Goal: Transaction & Acquisition: Purchase product/service

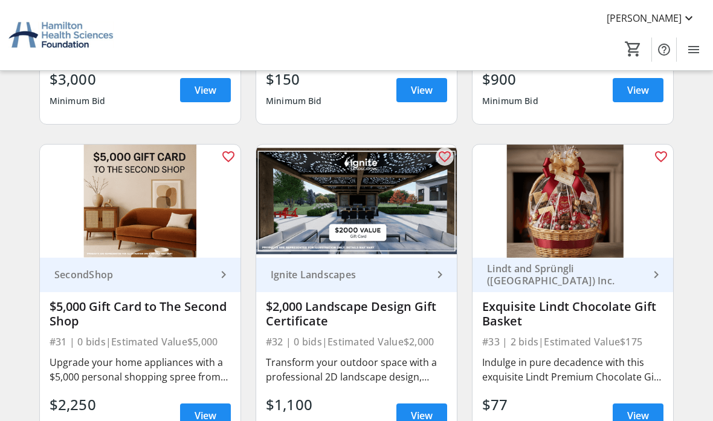
scroll to position [3300, 0]
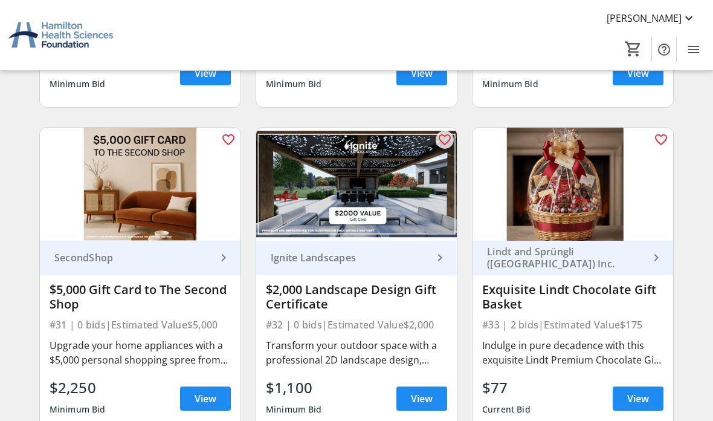
click at [48, 174] on img at bounding box center [140, 184] width 201 height 113
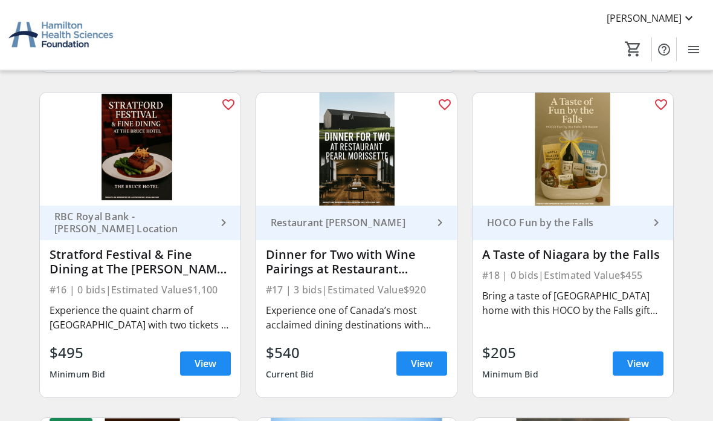
scroll to position [1710, 0]
click at [98, 215] on div "RBC Royal Bank - [PERSON_NAME] Location" at bounding box center [133, 222] width 167 height 24
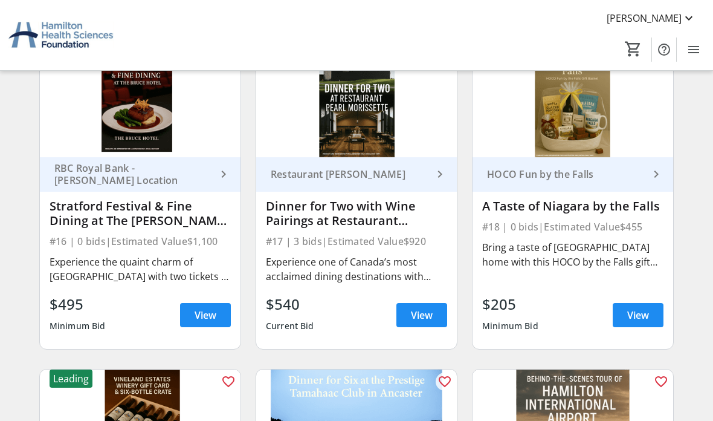
click at [219, 338] on div "RBC Royal Bank - [PERSON_NAME] Location keyboard_arrow_right Stratford Festival…" at bounding box center [140, 253] width 201 height 192
click at [208, 323] on span at bounding box center [205, 314] width 51 height 29
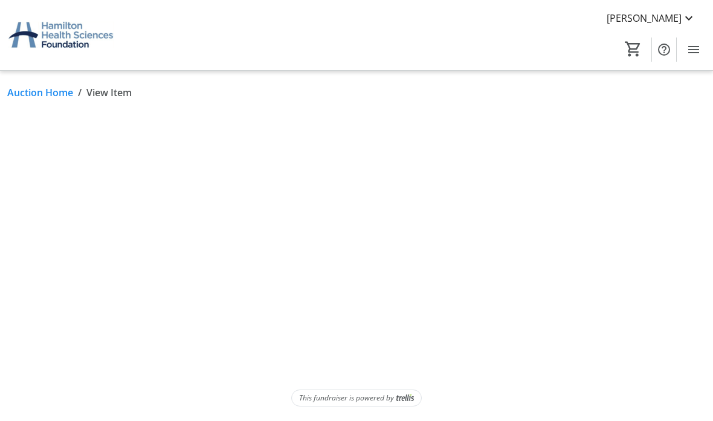
scroll to position [48, 0]
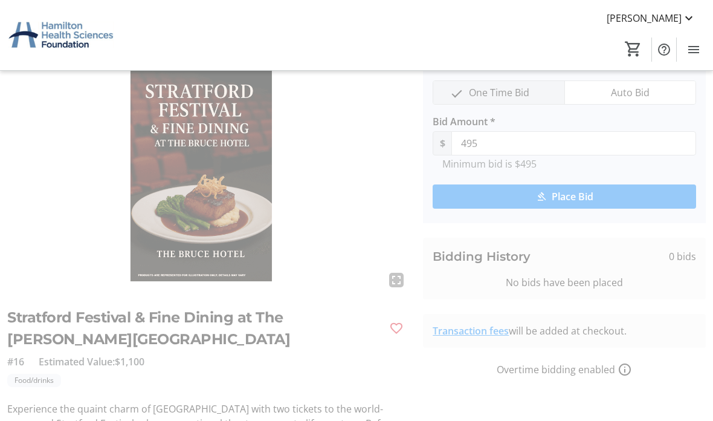
click at [194, 127] on img at bounding box center [207, 179] width 401 height 226
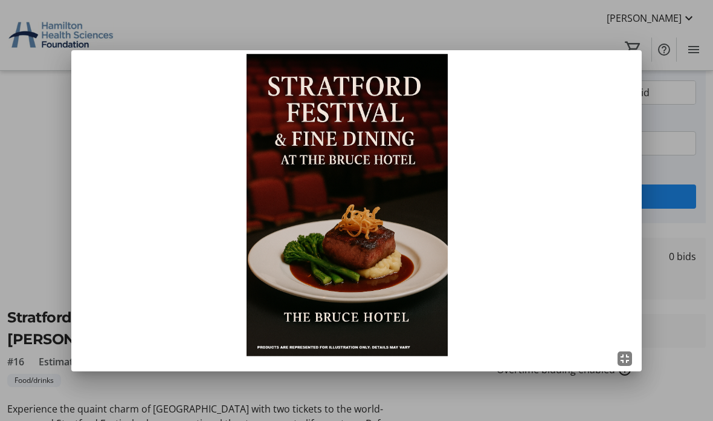
scroll to position [0, 0]
click at [693, 141] on div at bounding box center [356, 210] width 713 height 421
click at [690, 102] on button "Auto Bid" at bounding box center [630, 92] width 131 height 23
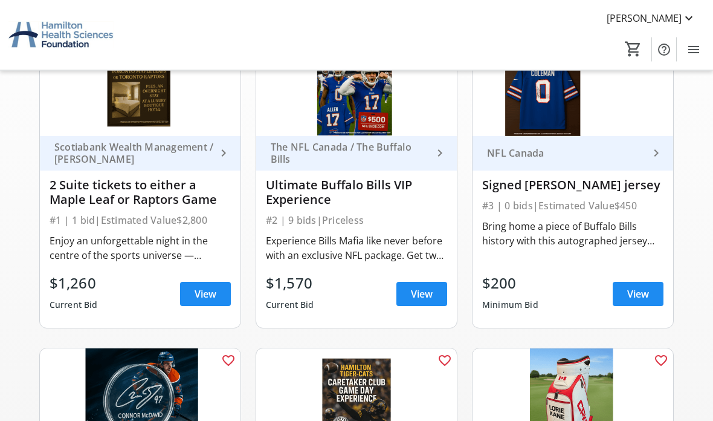
scroll to position [155, 0]
click at [409, 297] on span at bounding box center [421, 293] width 51 height 29
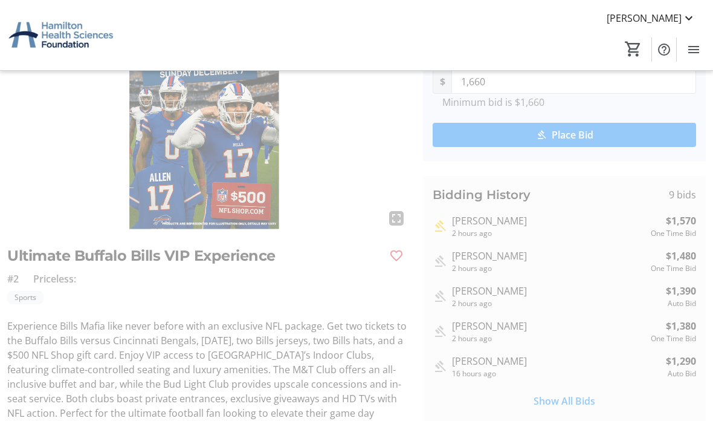
scroll to position [117, 0]
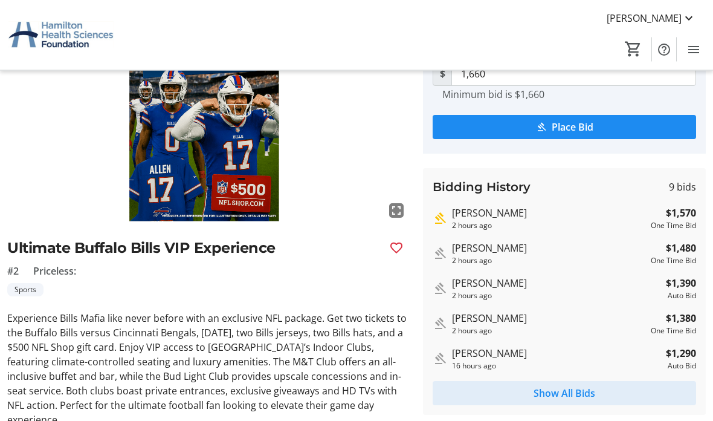
click at [585, 394] on span "Show All Bids" at bounding box center [565, 393] width 62 height 15
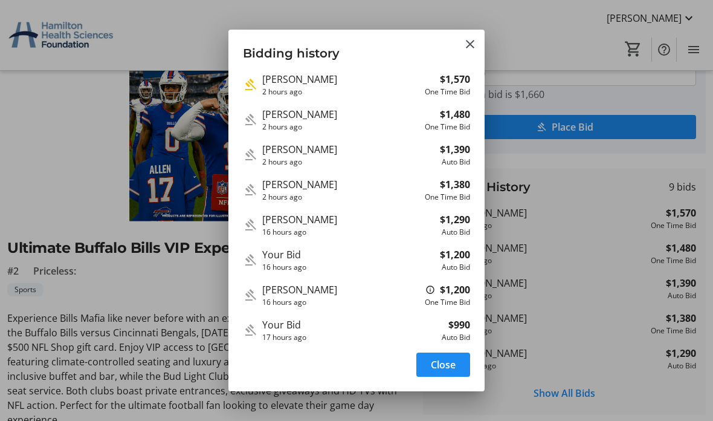
scroll to position [0, 0]
click at [55, 123] on div at bounding box center [356, 210] width 713 height 421
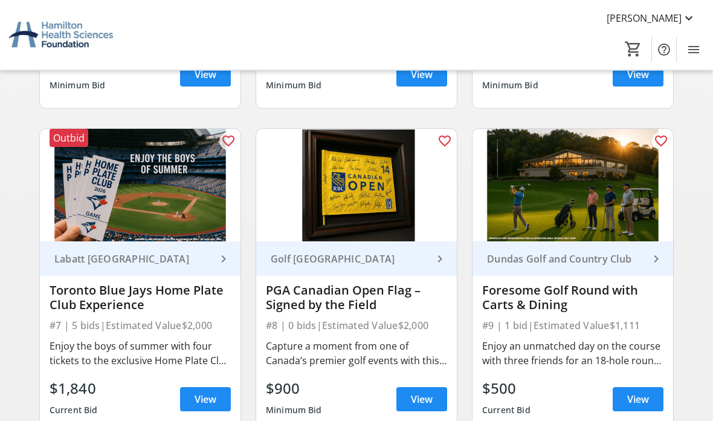
scroll to position [699, 0]
click at [500, 310] on div "Foresome Golf Round with Carts & Dining" at bounding box center [572, 297] width 181 height 29
click at [511, 292] on div "Foresome Golf Round with Carts & Dining" at bounding box center [572, 297] width 181 height 29
click at [510, 251] on link "Dundas Golf and Country Club keyboard_arrow_right" at bounding box center [573, 258] width 201 height 34
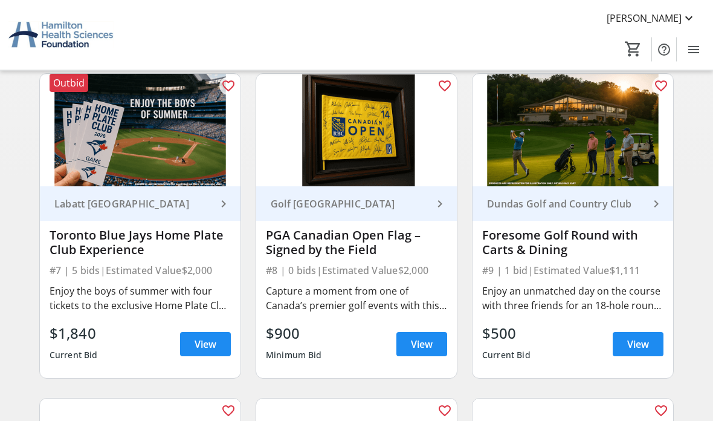
scroll to position [754, 0]
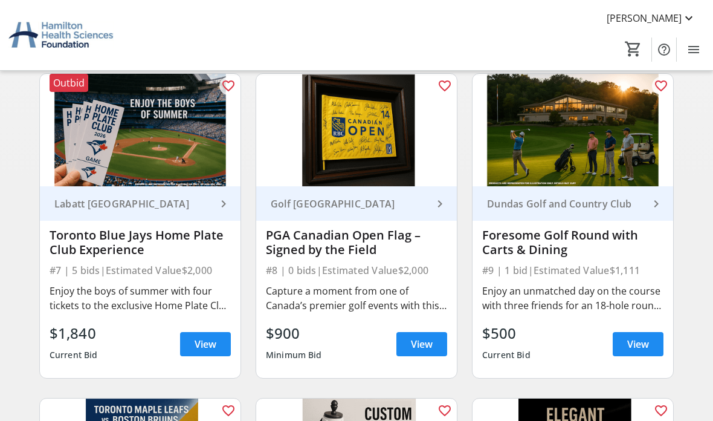
click at [93, 139] on img at bounding box center [140, 130] width 201 height 113
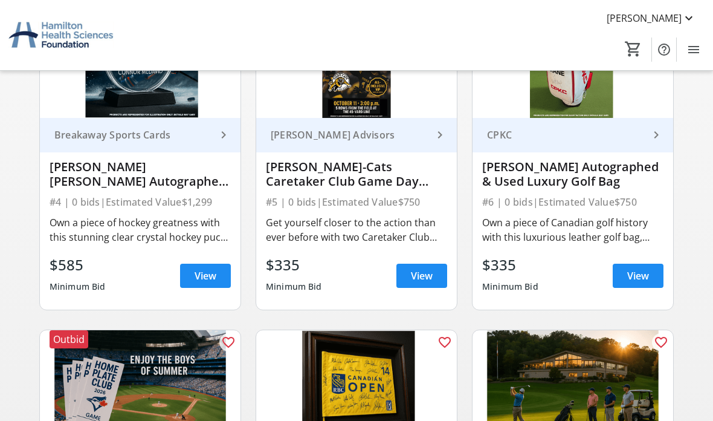
scroll to position [497, 0]
